Goal: Find contact information: Find contact information

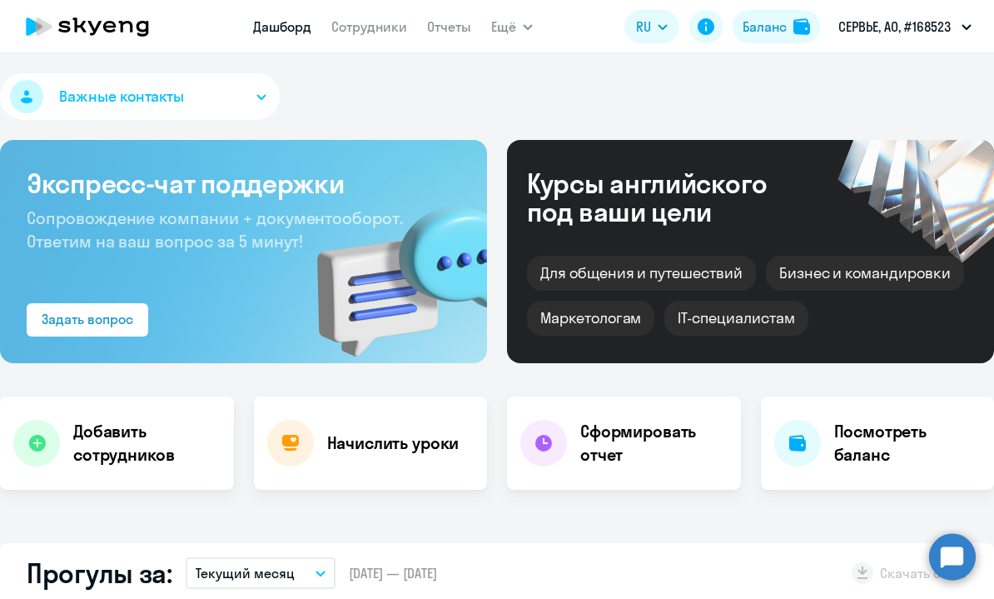
click at [374, 35] on app-menu-item-link "Сотрудники" at bounding box center [369, 27] width 76 height 21
click at [367, 27] on link "Сотрудники" at bounding box center [369, 26] width 76 height 17
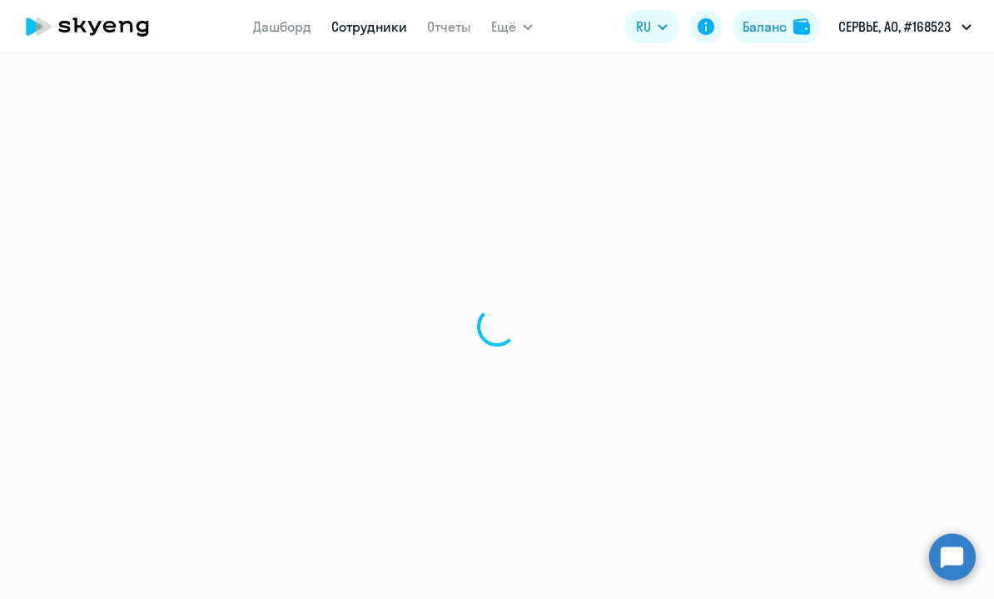
select select "30"
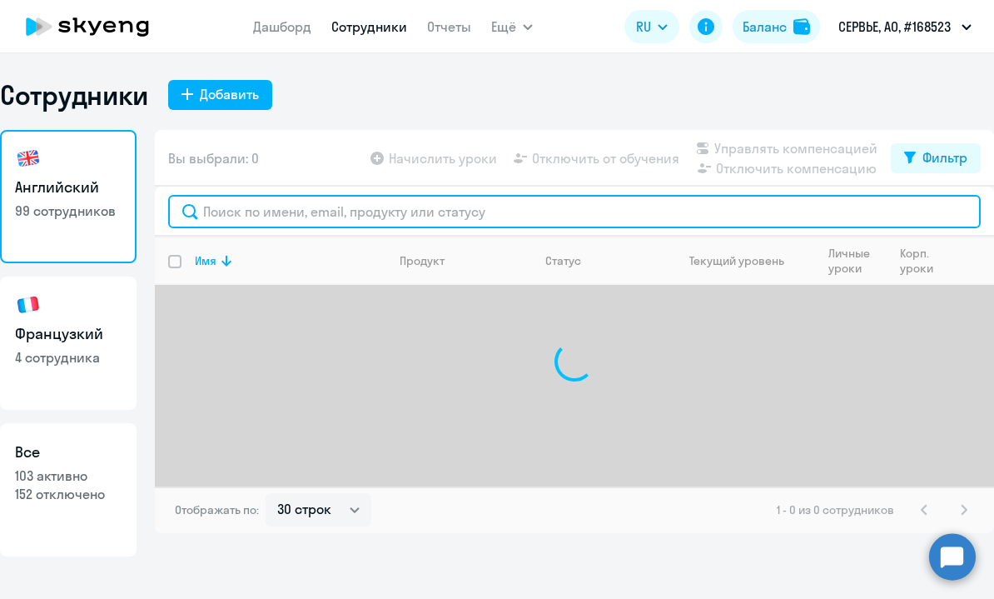
click at [386, 220] on input "text" at bounding box center [574, 211] width 813 height 33
type input "о"
type input "o"
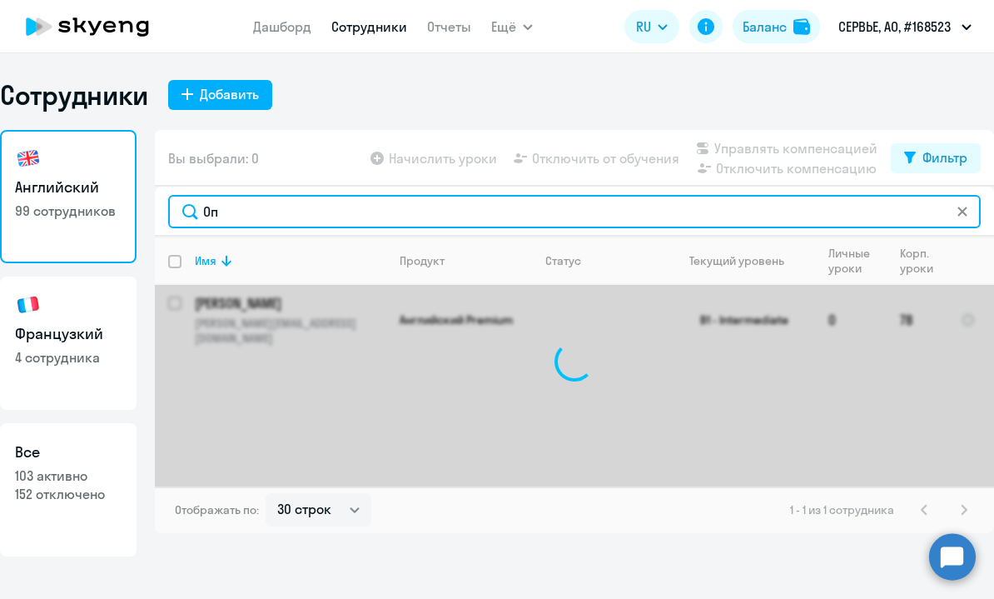
type input "О"
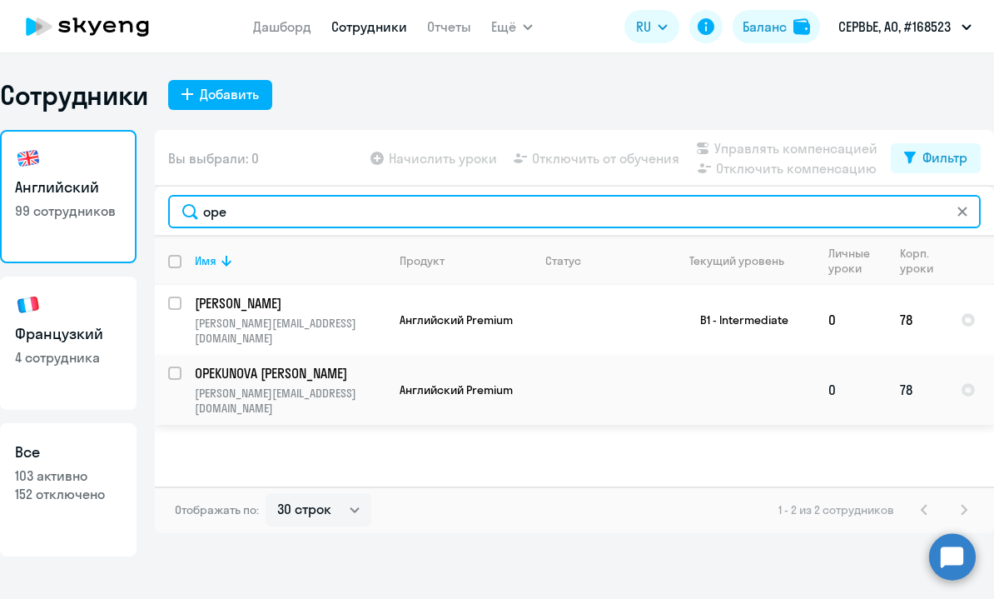
type input "ope"
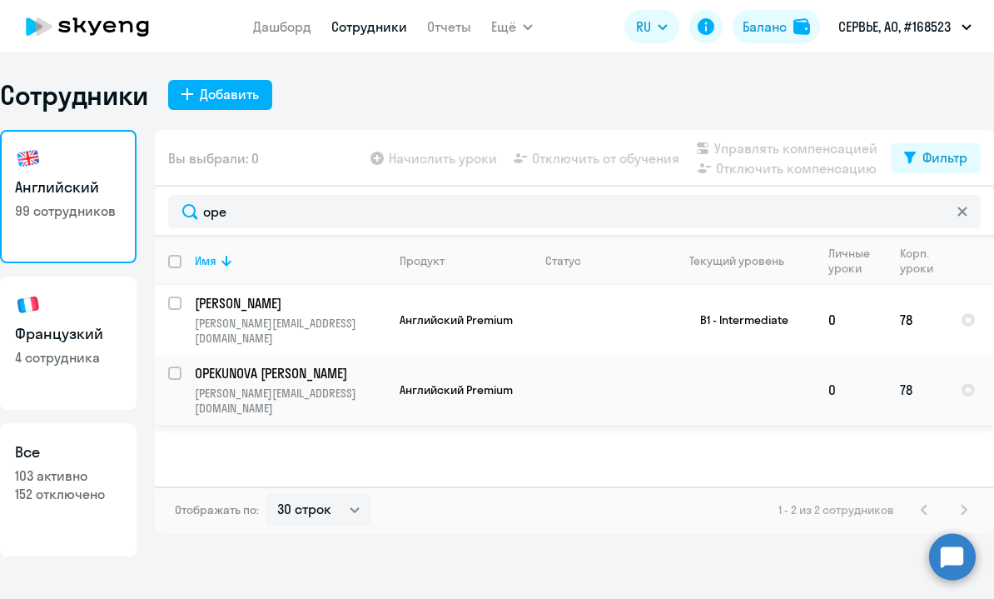
click at [559, 380] on td at bounding box center [596, 390] width 128 height 70
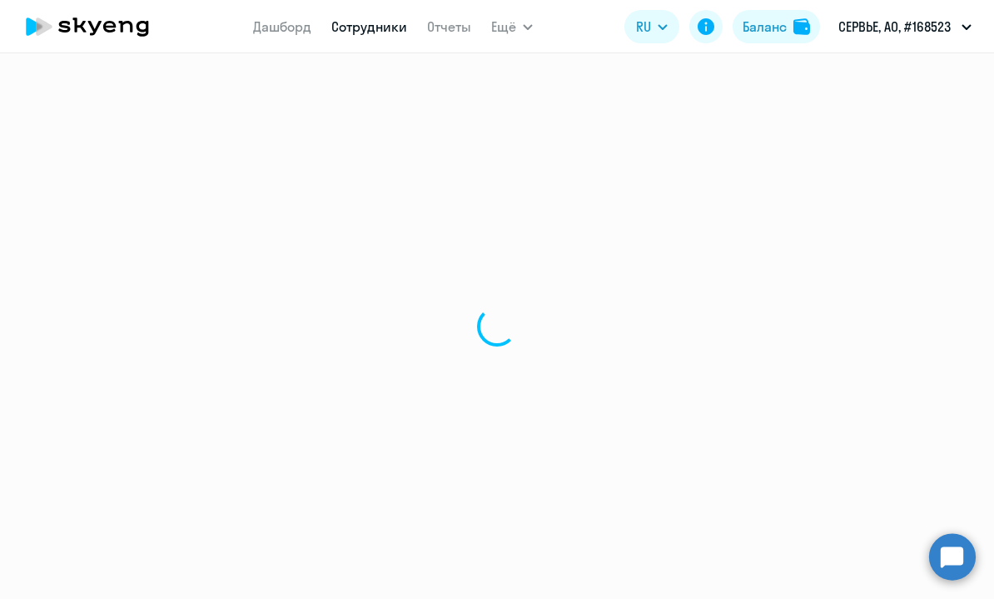
select select "english"
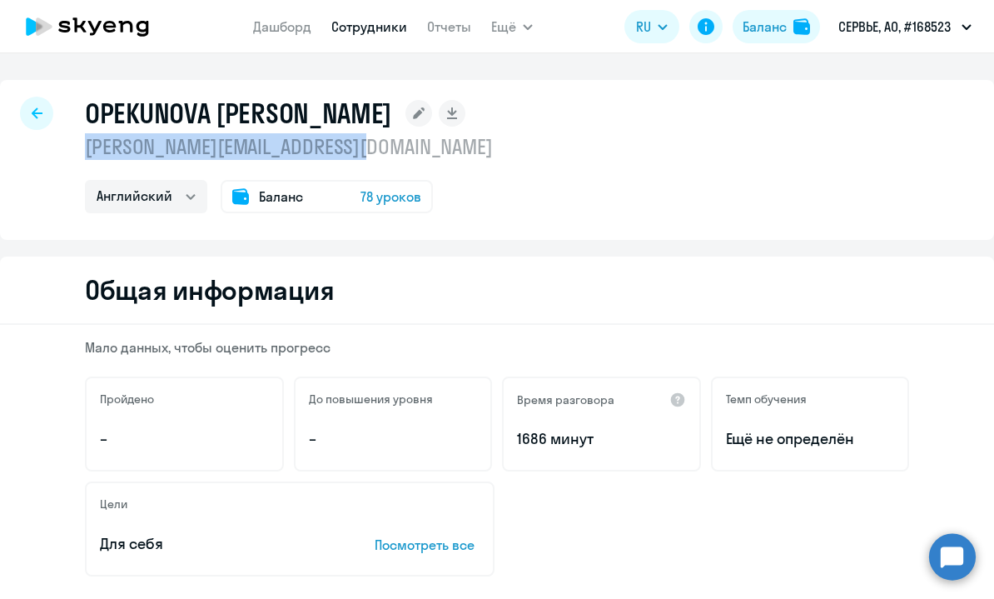
drag, startPoint x: 381, startPoint y: 151, endPoint x: 84, endPoint y: 142, distance: 297.4
click at [84, 142] on div "OPEKUNOVA Natalia [EMAIL_ADDRESS][DOMAIN_NAME] Английский Баланс 78 уроков" at bounding box center [497, 160] width 994 height 160
copy p "[PERSON_NAME][EMAIL_ADDRESS][DOMAIN_NAME]"
